Goal: Contribute content

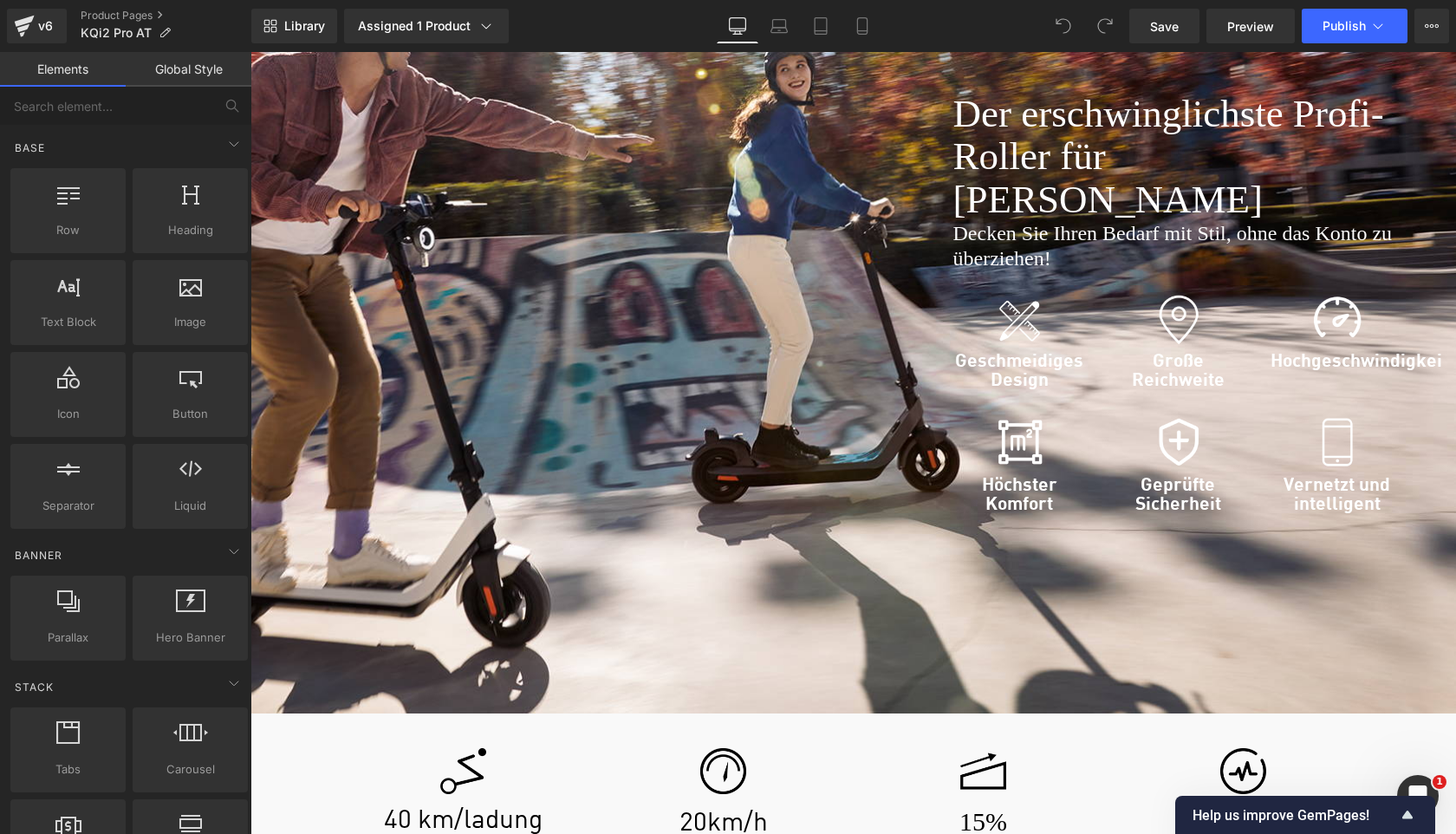
scroll to position [2595, 0]
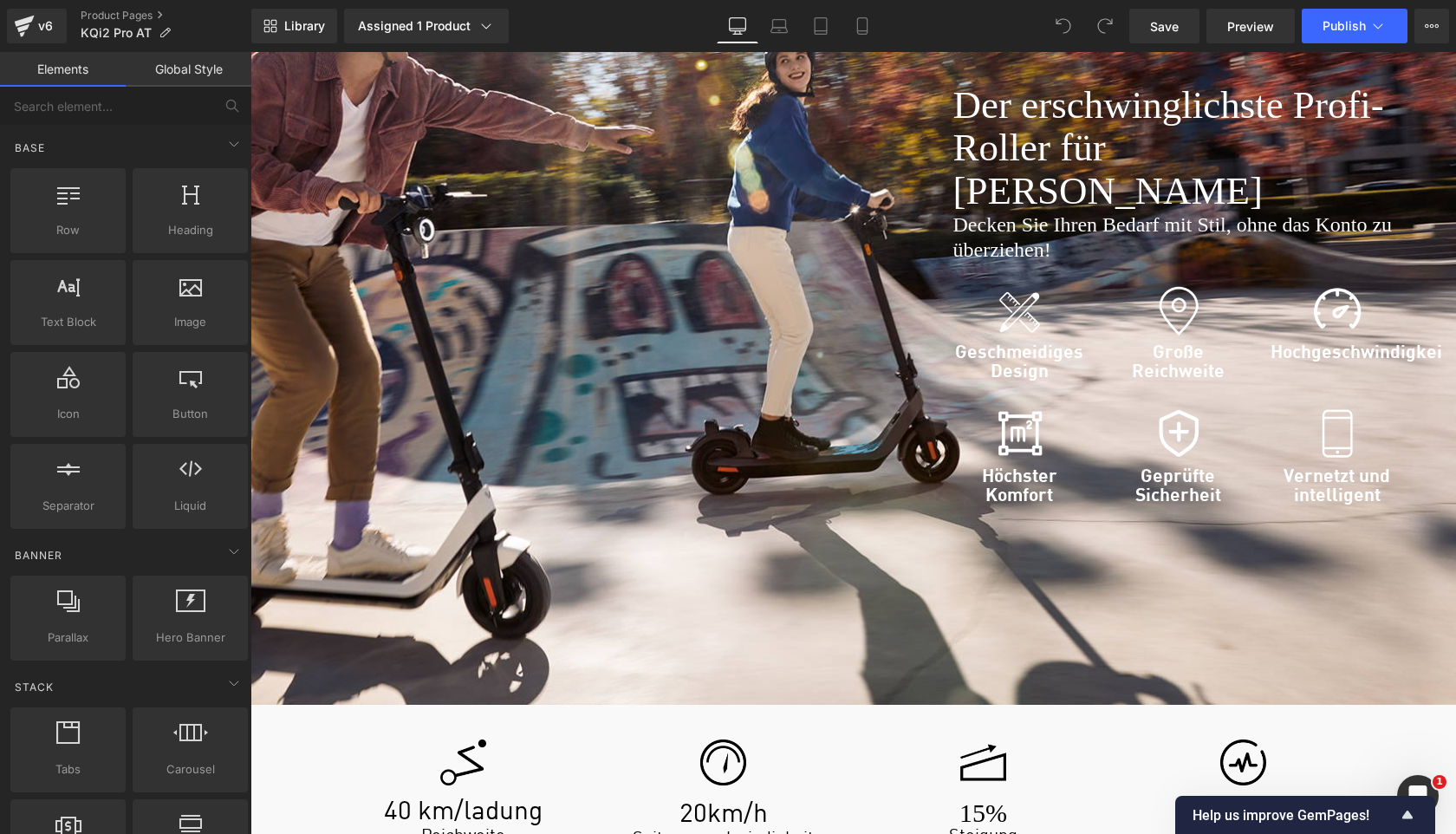
click at [1225, 806] on h1 "600w" at bounding box center [1243, 812] width 239 height 13
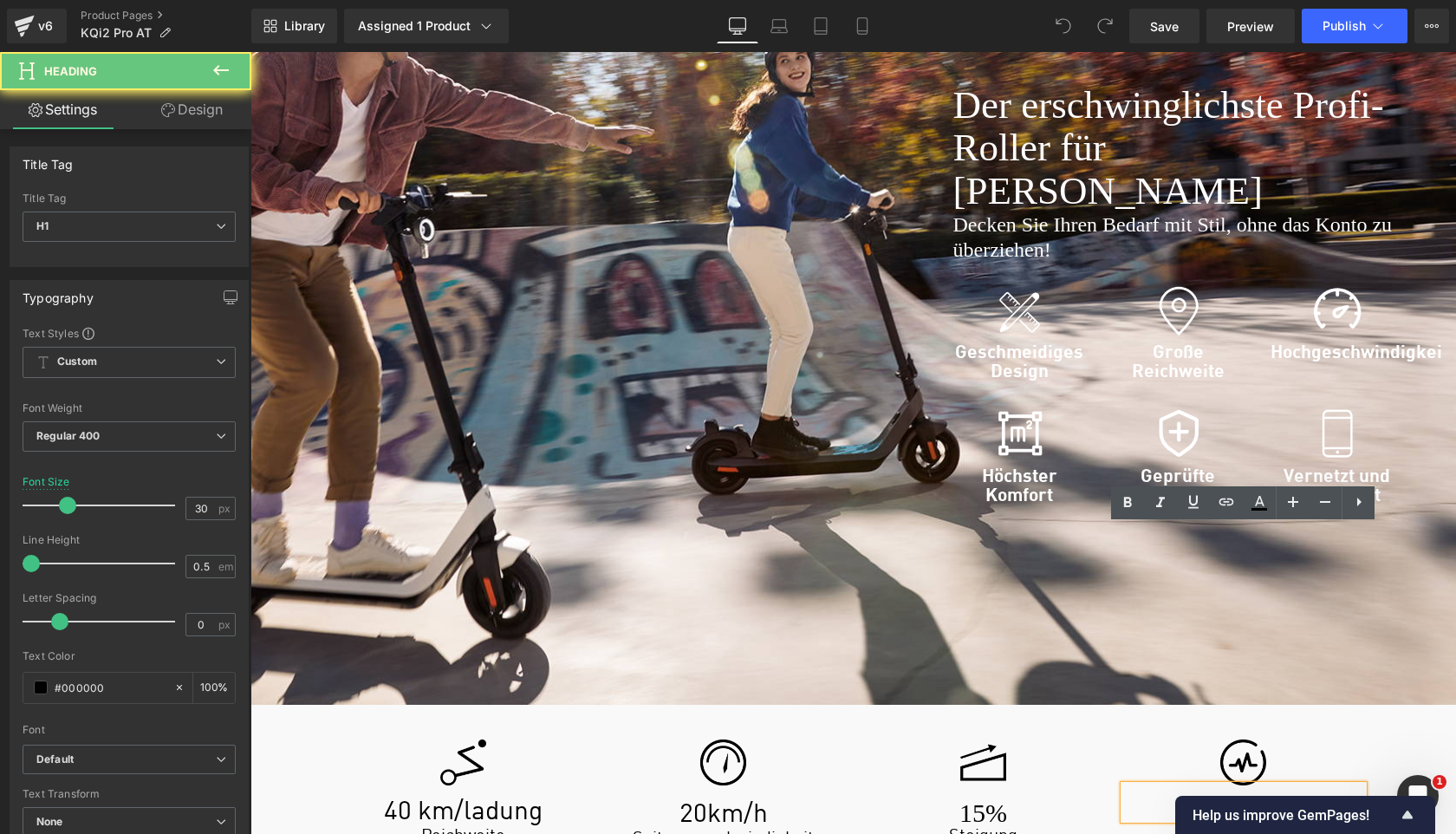
click at [1223, 806] on h1 "600w" at bounding box center [1243, 812] width 239 height 13
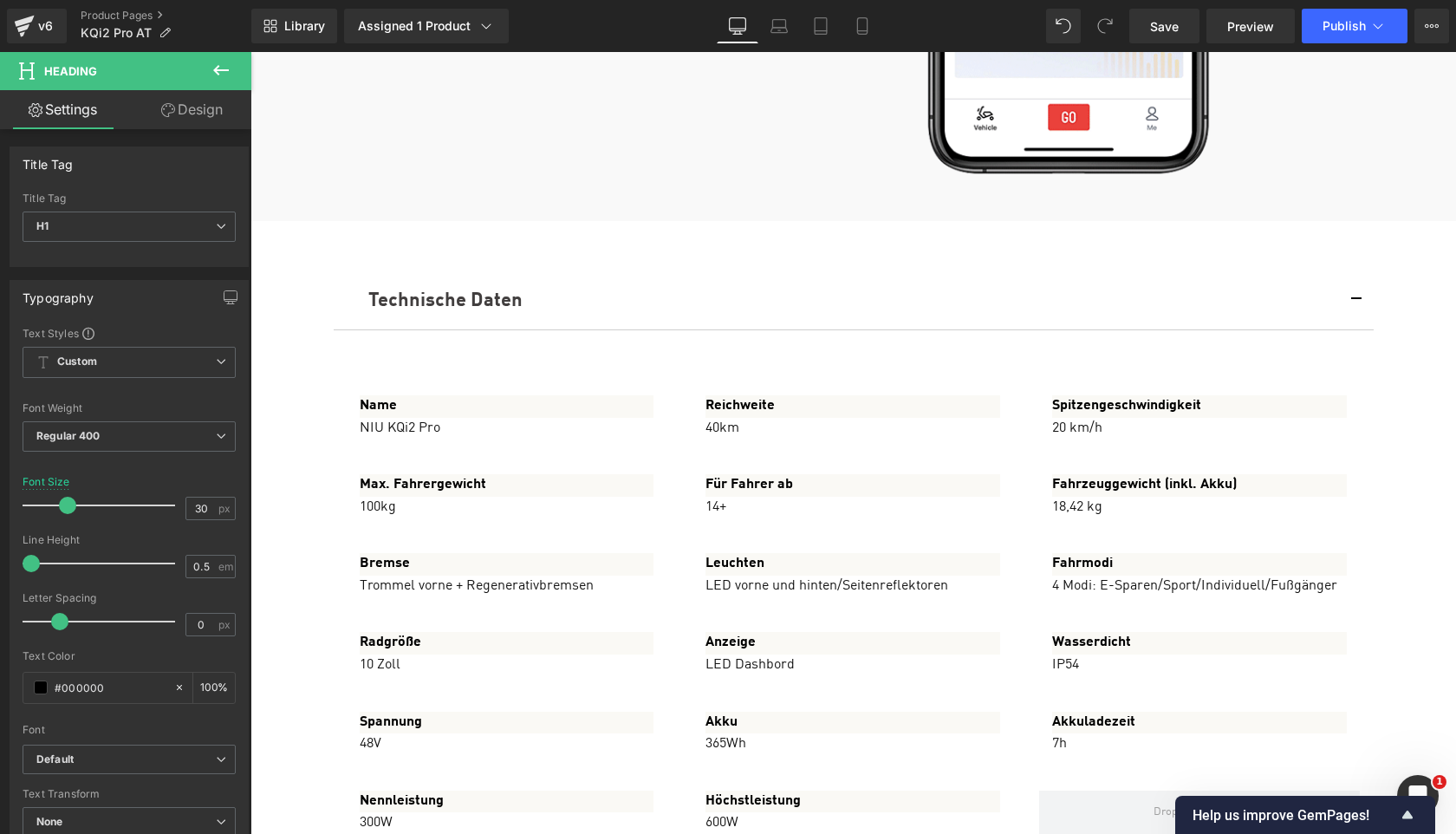
scroll to position [9242, 0]
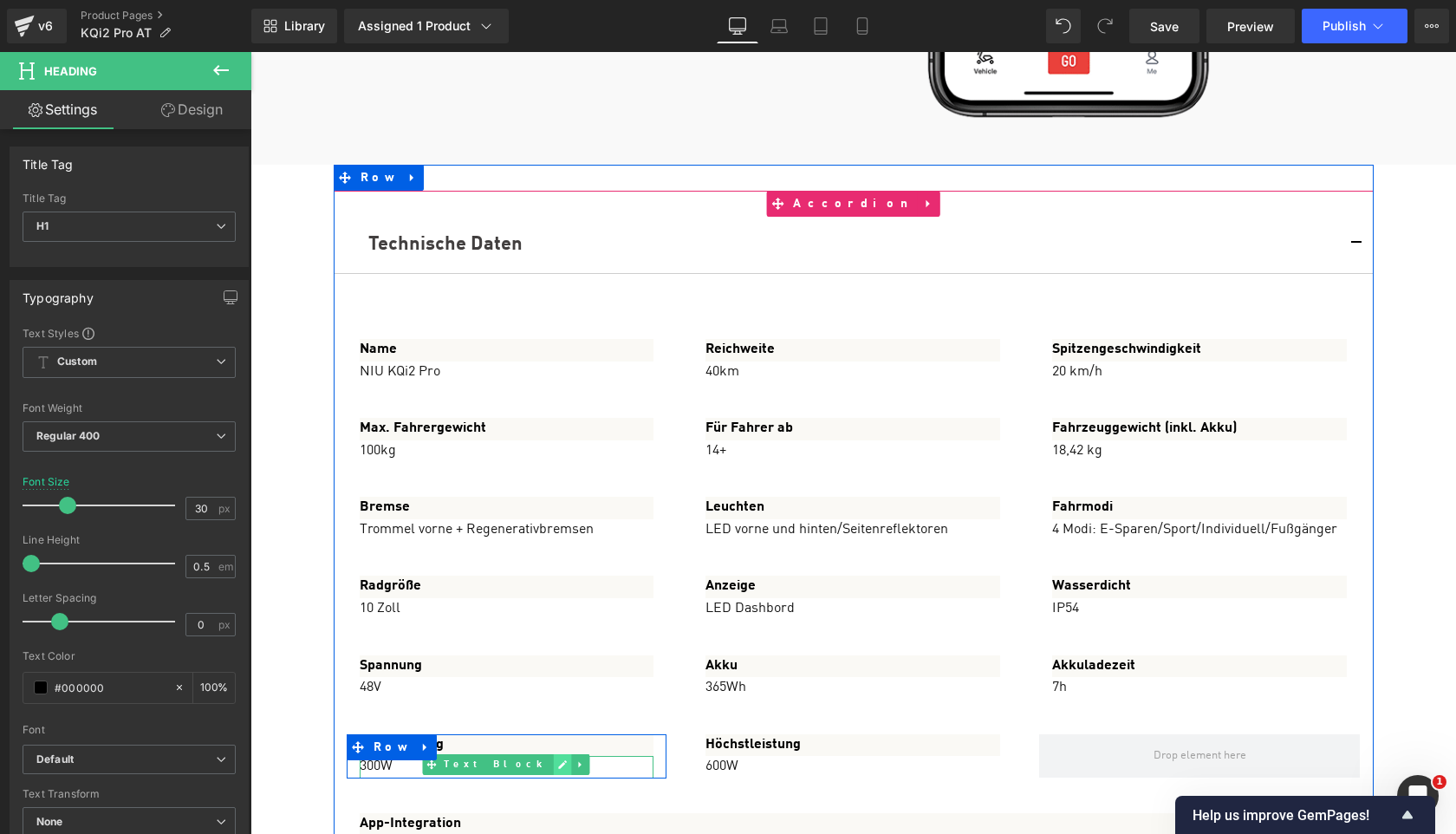
click at [559, 760] on icon at bounding box center [562, 764] width 9 height 9
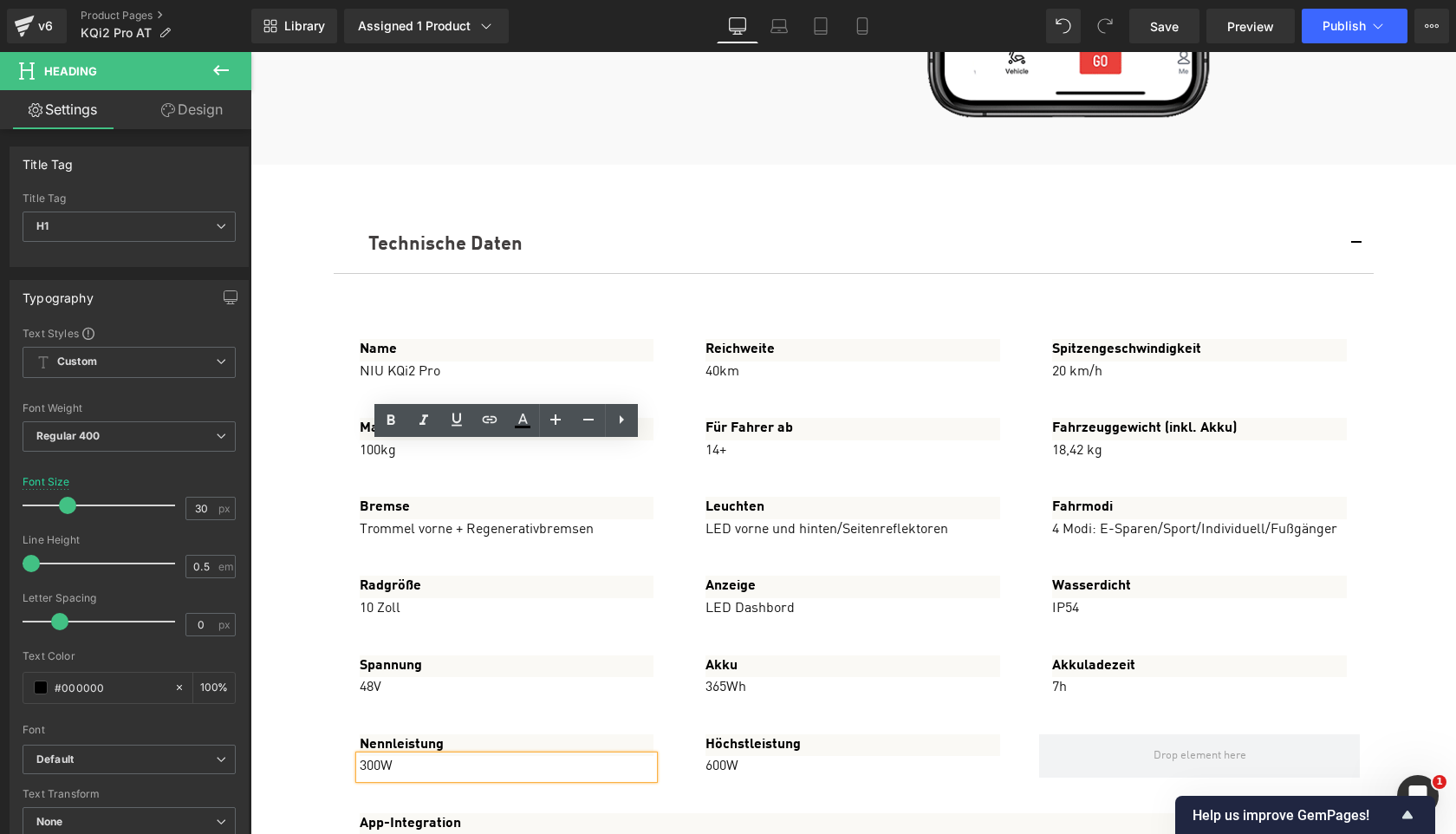
click at [490, 757] on p "300W" at bounding box center [506, 767] width 294 height 22
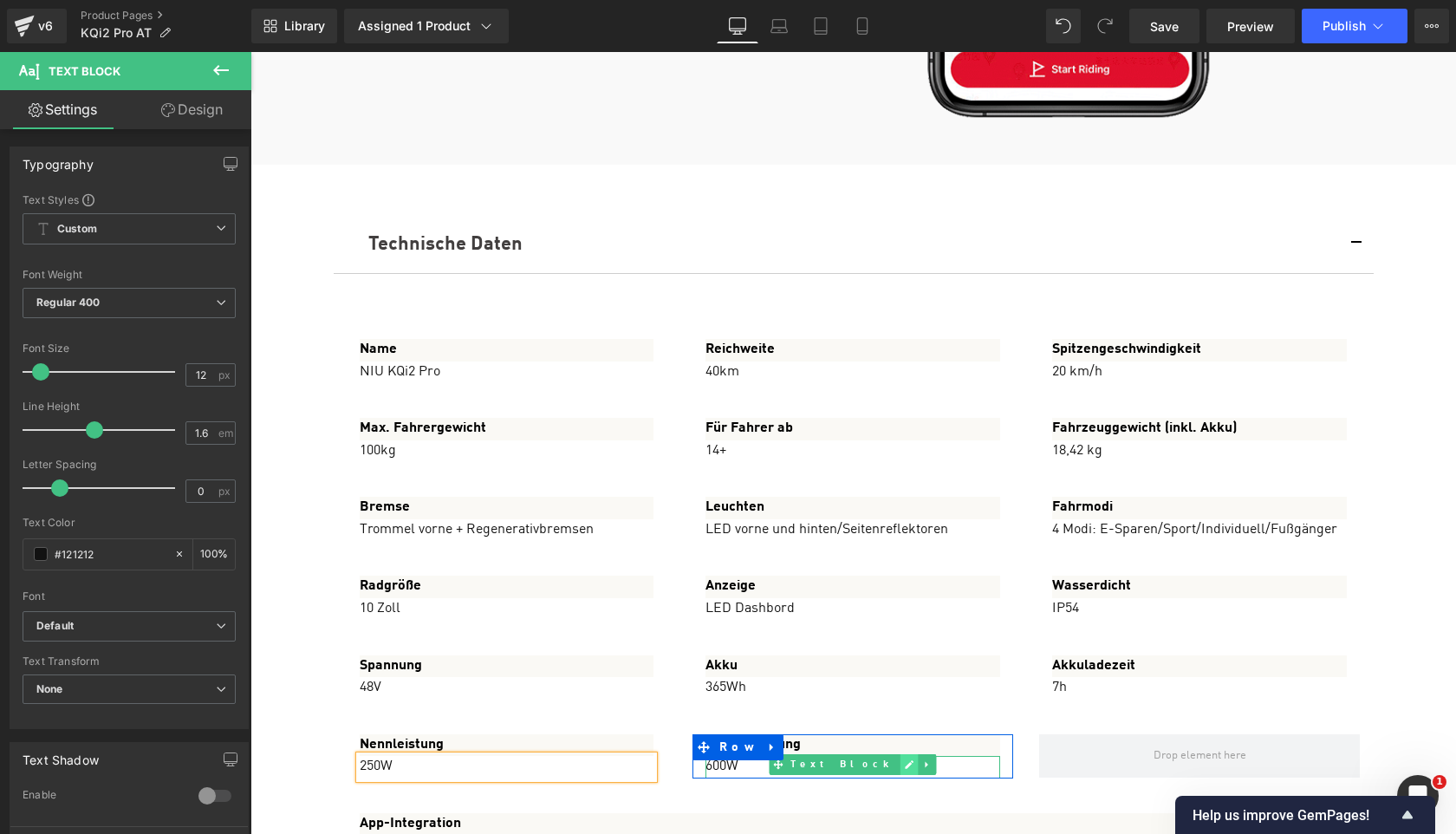
click at [900, 755] on link at bounding box center [909, 764] width 18 height 20
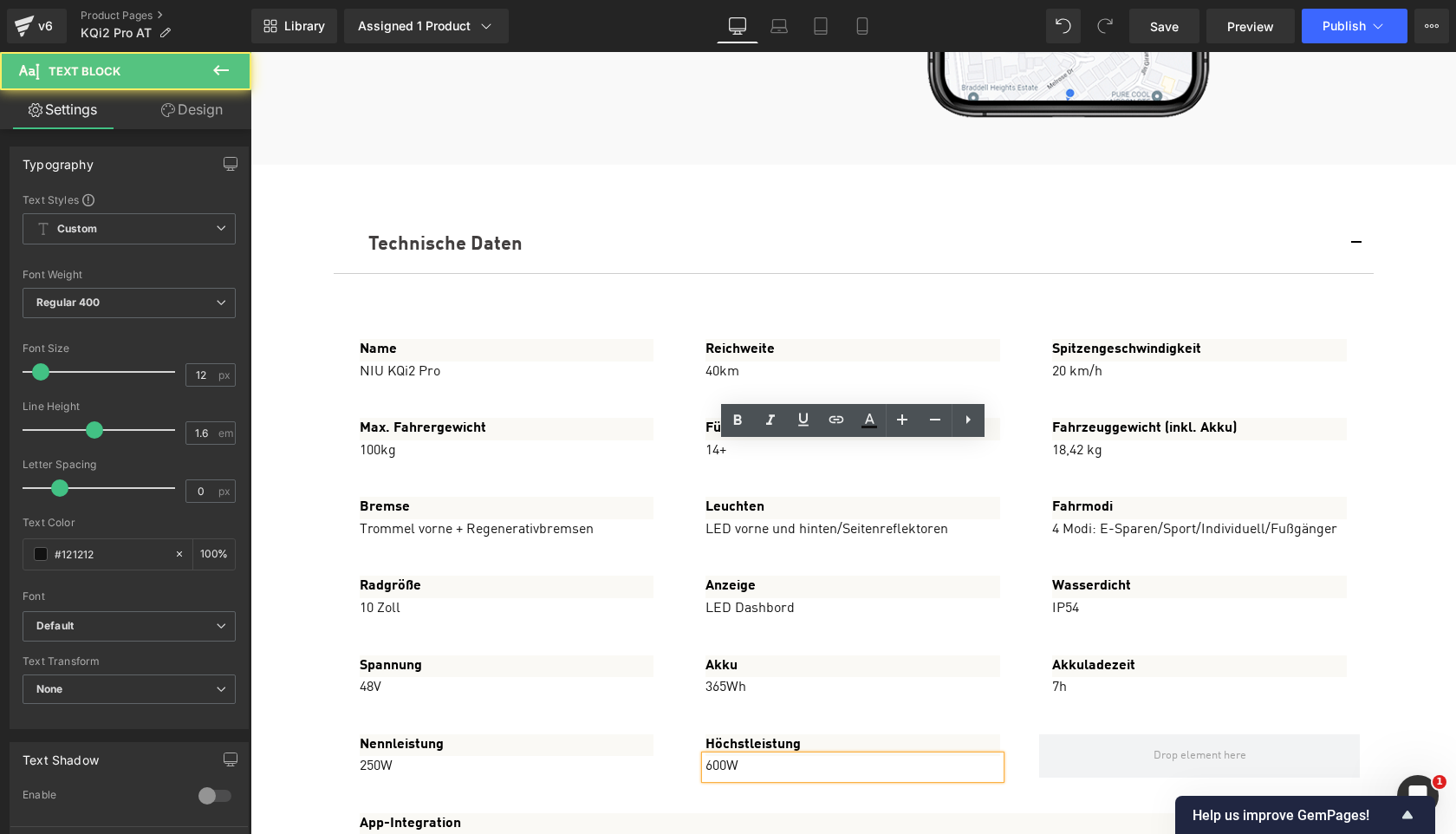
click at [836, 757] on p "600W" at bounding box center [853, 767] width 294 height 22
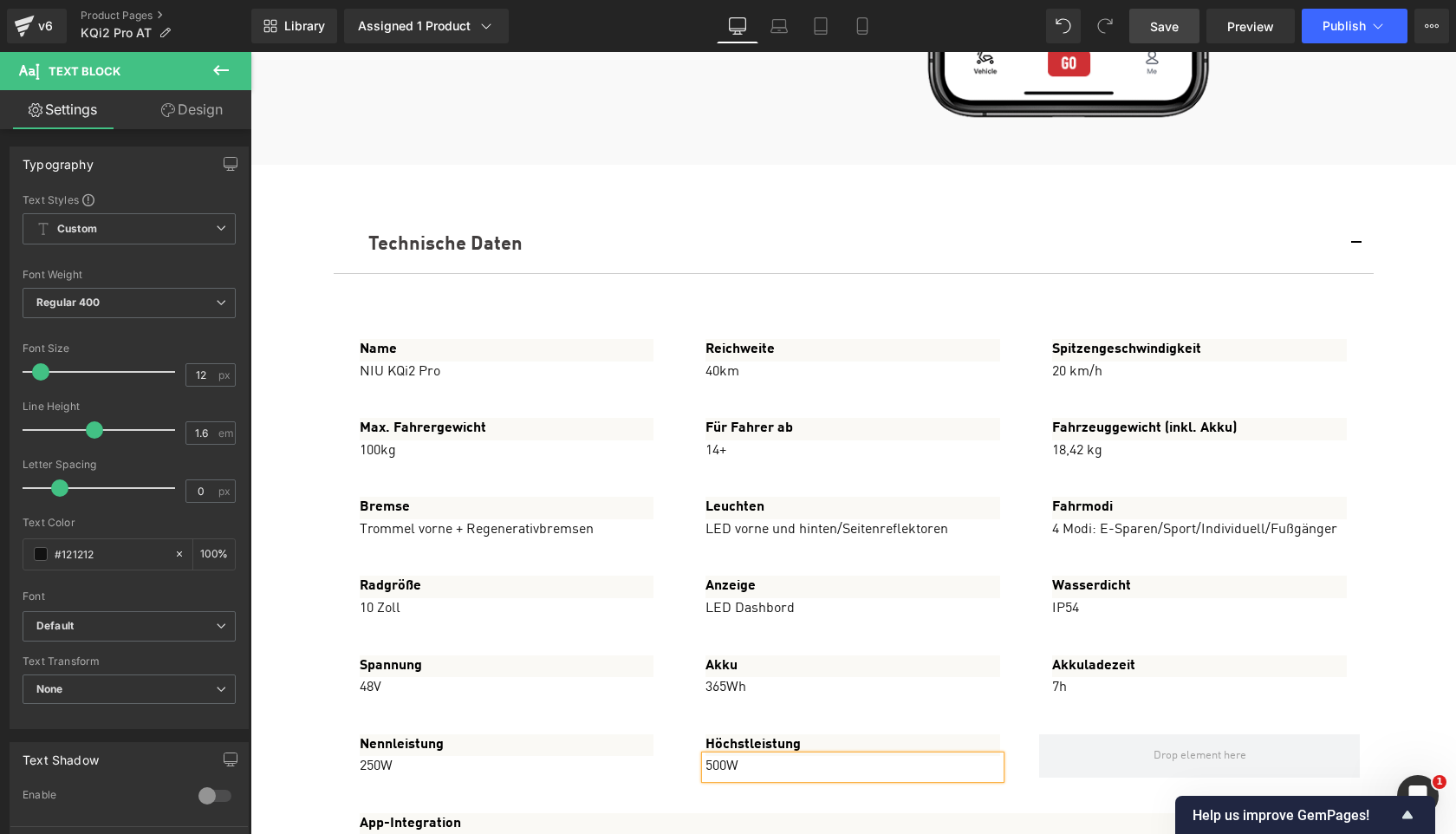
click at [1158, 30] on span "Save" at bounding box center [1165, 26] width 29 height 18
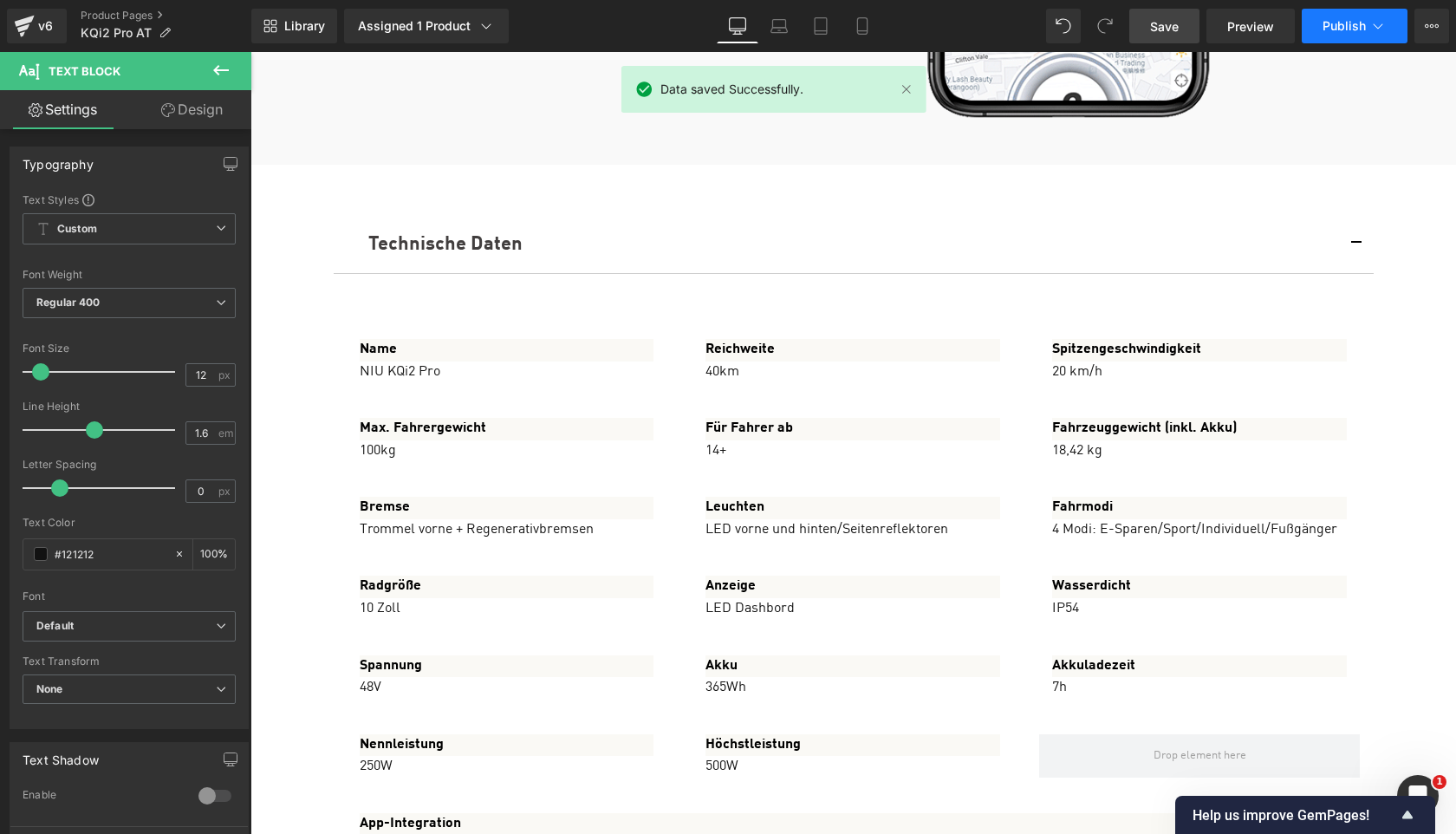
click at [1339, 27] on span "Publish" at bounding box center [1344, 26] width 44 height 14
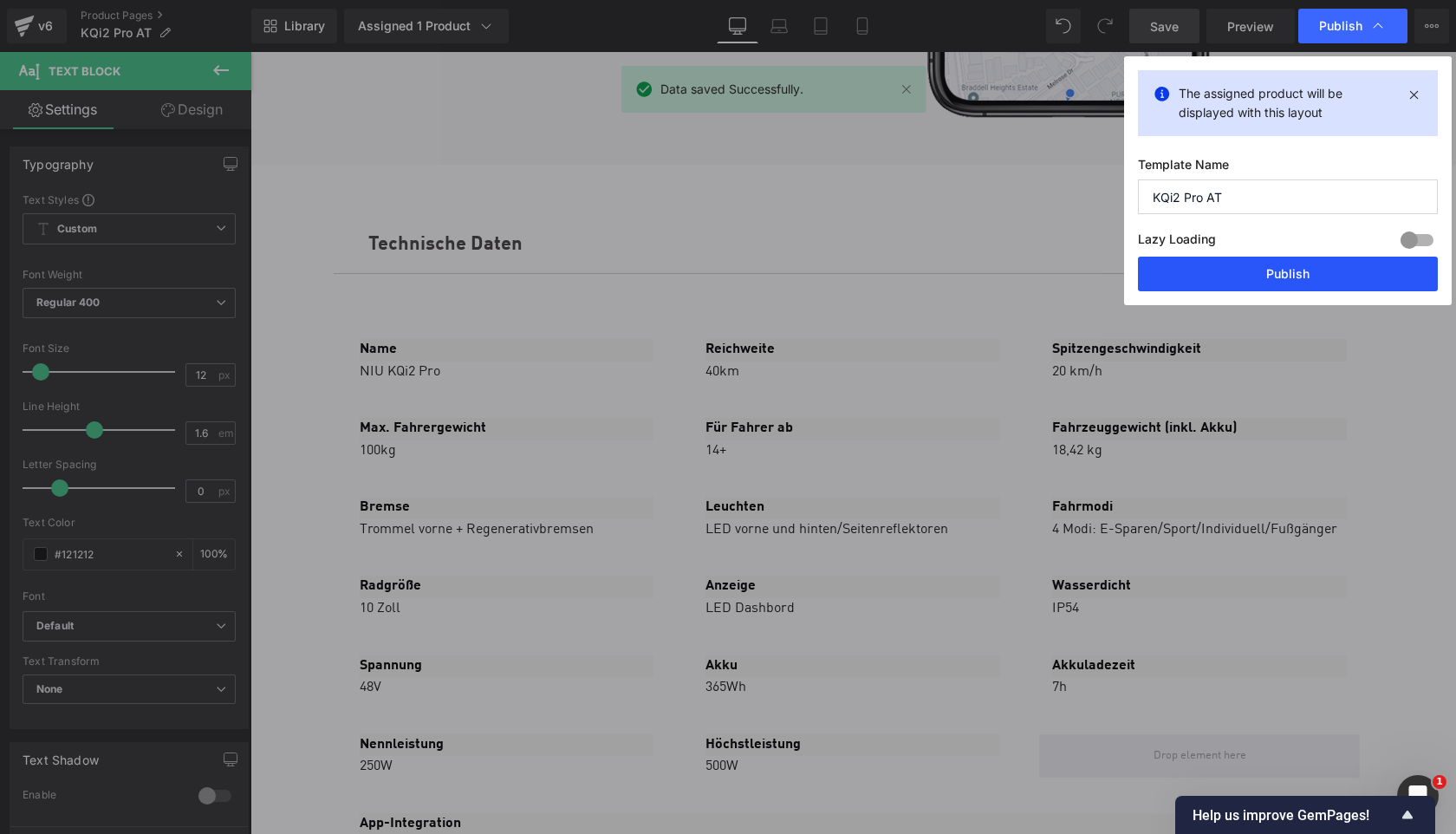
click at [1302, 275] on button "Publish" at bounding box center [1288, 274] width 300 height 35
